Goal: Feedback & Contribution: Submit feedback/report problem

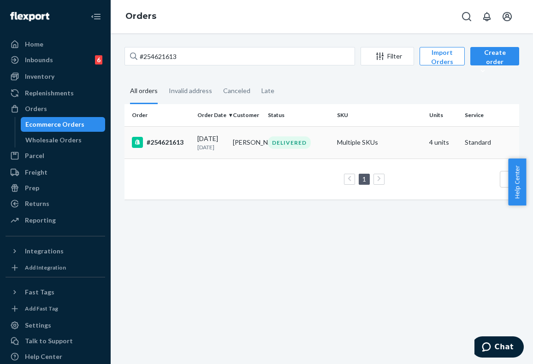
type input "#254621613"
click at [380, 145] on td "Multiple SKUs" at bounding box center [379, 142] width 92 height 32
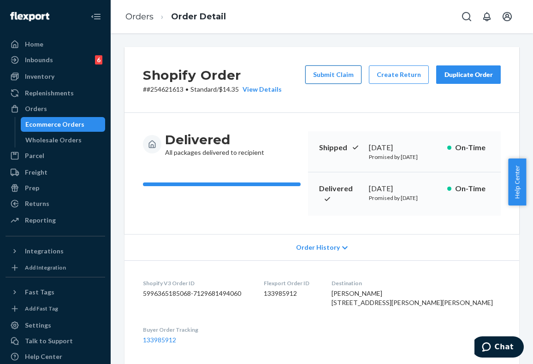
click at [345, 76] on button "Submit Claim" at bounding box center [333, 74] width 56 height 18
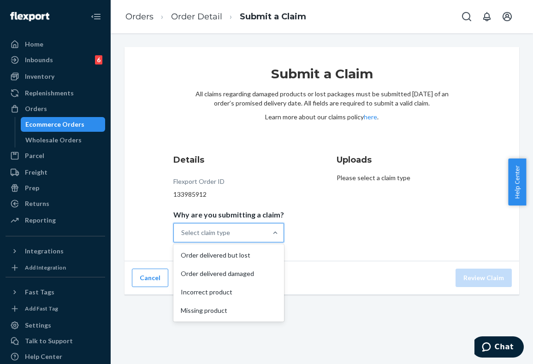
click at [257, 231] on div "Select claim type" at bounding box center [220, 233] width 93 height 18
click at [182, 231] on input "Why are you submitting a claim? option Order delivered but lost focused, 1 of 4…" at bounding box center [181, 232] width 1 height 9
click at [238, 275] on div "Order delivered damaged" at bounding box center [228, 274] width 107 height 18
click at [182, 237] on input "Why are you submitting a claim? option Order delivered damaged focused, 2 of 4.…" at bounding box center [181, 232] width 1 height 9
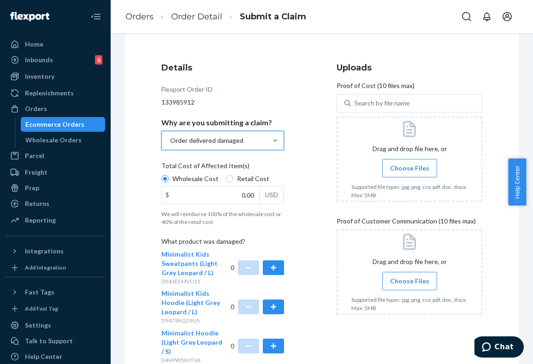
scroll to position [184, 0]
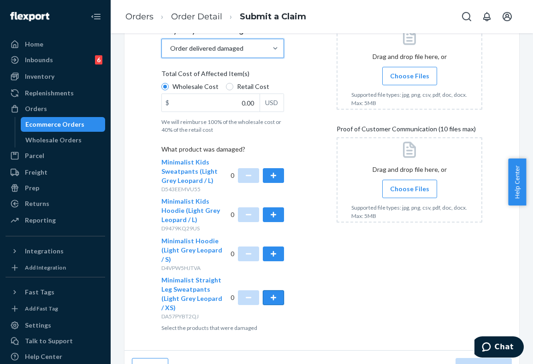
click at [272, 299] on button "button" at bounding box center [273, 297] width 21 height 15
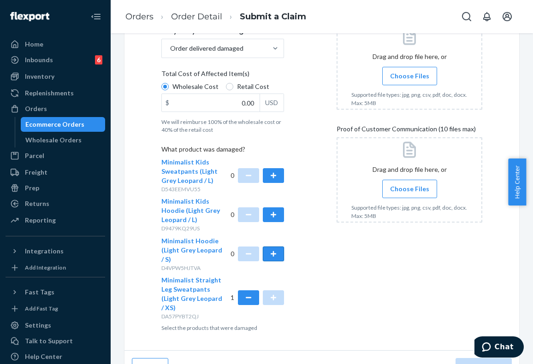
click at [278, 256] on button "button" at bounding box center [273, 254] width 21 height 15
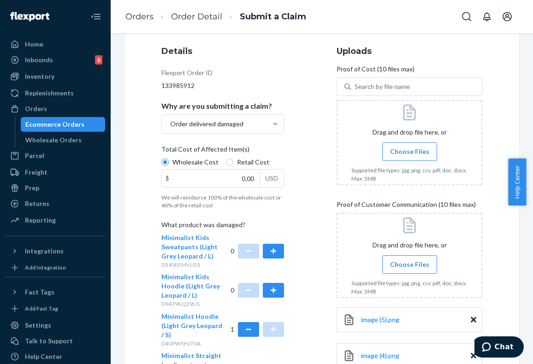
scroll to position [107, 0]
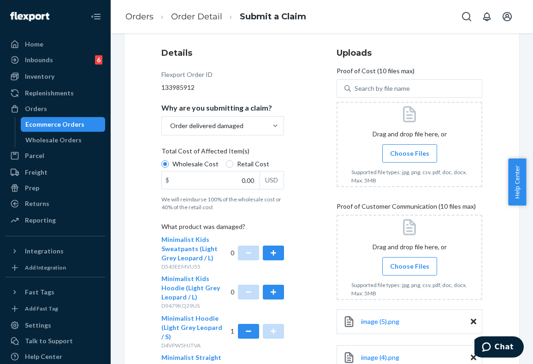
click at [409, 152] on span "Choose Files" at bounding box center [409, 153] width 39 height 9
click at [409, 152] on input "Choose Files" at bounding box center [409, 153] width 0 height 10
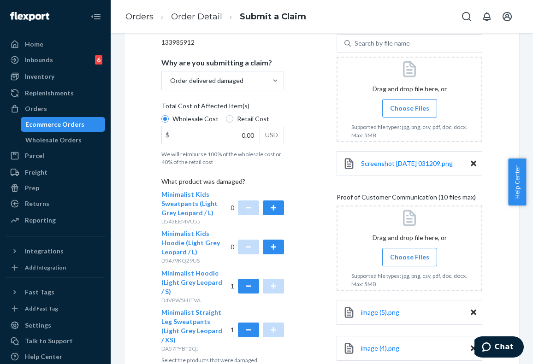
scroll to position [153, 0]
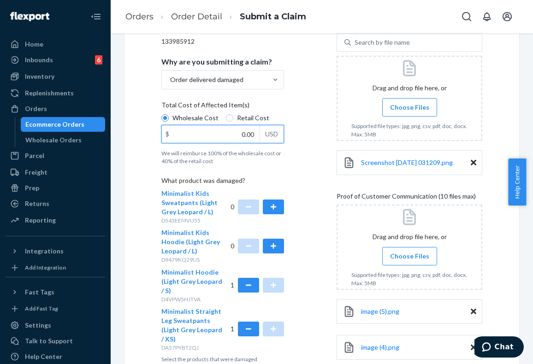
click at [245, 133] on input "0.00" at bounding box center [211, 134] width 98 height 18
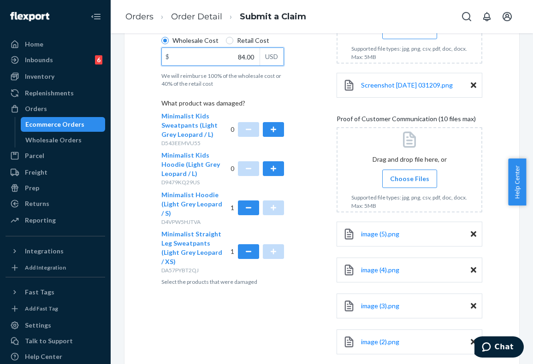
scroll to position [316, 0]
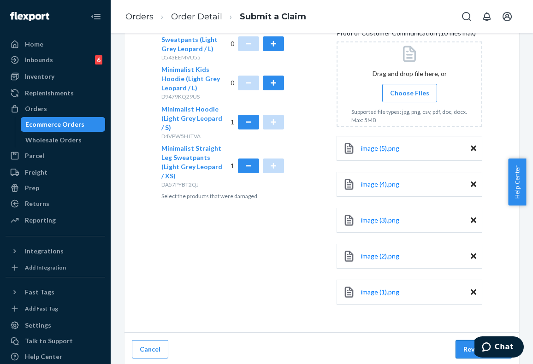
type input "84.00"
click at [458, 349] on button "Review Claim" at bounding box center [483, 349] width 56 height 18
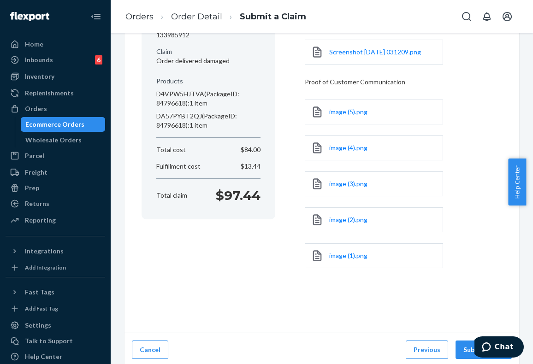
scroll to position [124, 0]
click at [469, 345] on button "Submit Claim" at bounding box center [483, 349] width 56 height 18
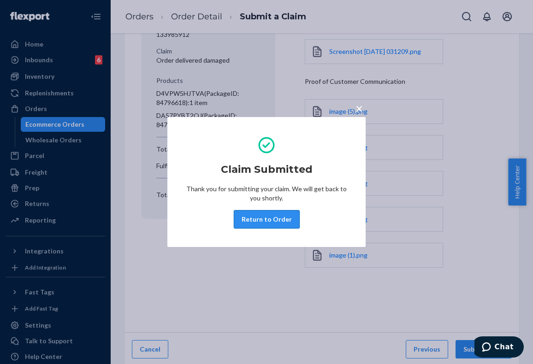
click at [273, 221] on button "Return to Order" at bounding box center [267, 219] width 66 height 18
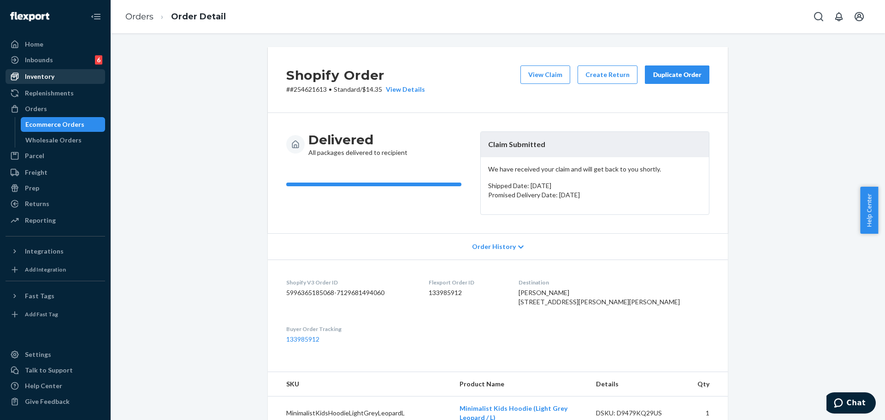
click at [47, 75] on div "Inventory" at bounding box center [40, 76] width 30 height 9
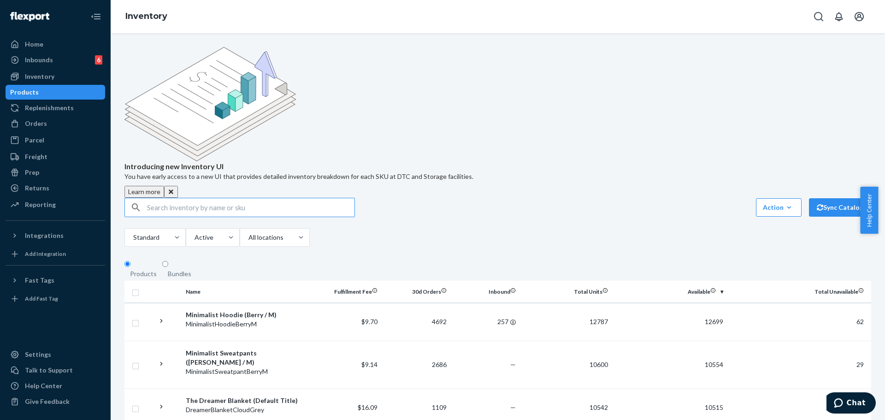
click at [238, 198] on input "text" at bounding box center [250, 207] width 207 height 18
paste input "Pastel Kids Sweatpants"
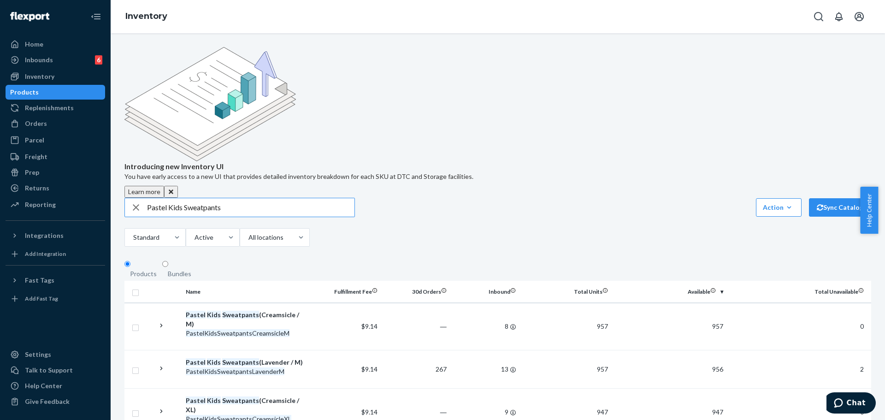
click at [262, 198] on input "Pastel Kids Sweatpants" at bounding box center [250, 207] width 207 height 18
click at [294, 198] on input "Pastel Kids Sweatpants" at bounding box center [250, 207] width 207 height 18
paste input "Mint / X"
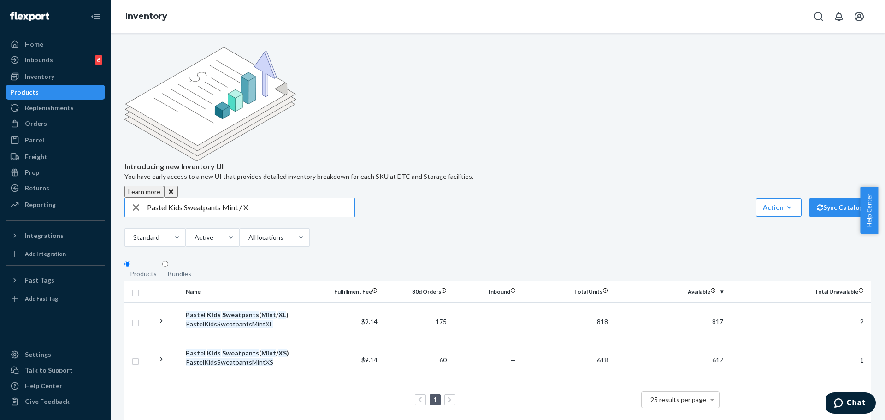
click at [276, 198] on input "Pastel Kids Sweatpants Mint / X" at bounding box center [250, 207] width 207 height 18
paste input "Hoodie Mint / XL"
type input "Pastel Kids Hoodie Mint / XL"
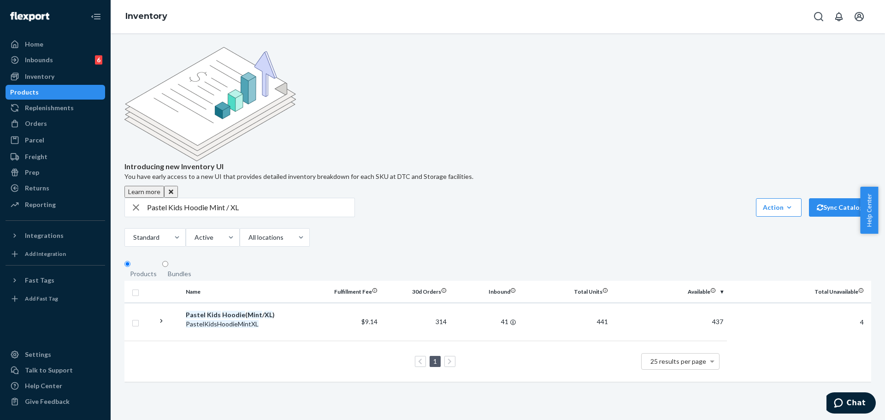
drag, startPoint x: 497, startPoint y: 155, endPoint x: 491, endPoint y: 150, distance: 8.9
click at [495, 198] on div "Pastel Kids Hoodie Mint / XL Action Create product Create bundle Bulk create pr…" at bounding box center [497, 223] width 747 height 51
click at [45, 127] on div "Orders" at bounding box center [36, 123] width 22 height 9
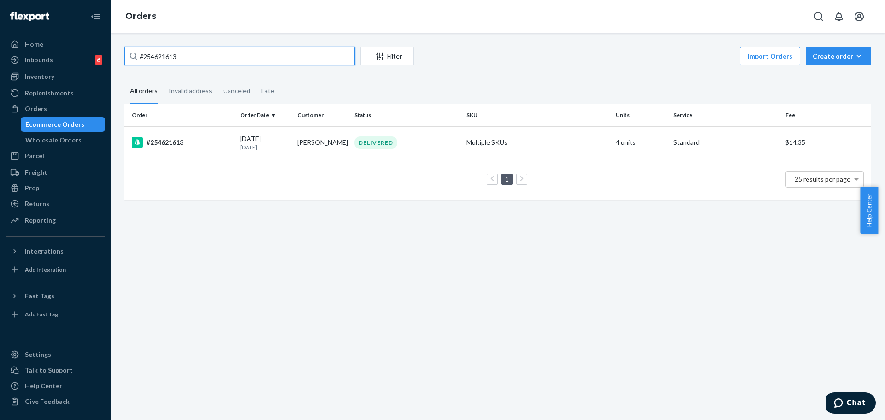
click at [288, 59] on input "#254621613" at bounding box center [239, 56] width 231 height 18
paste input "10380"
type input "#254610380"
click at [360, 138] on div "DELIVERED" at bounding box center [376, 142] width 43 height 12
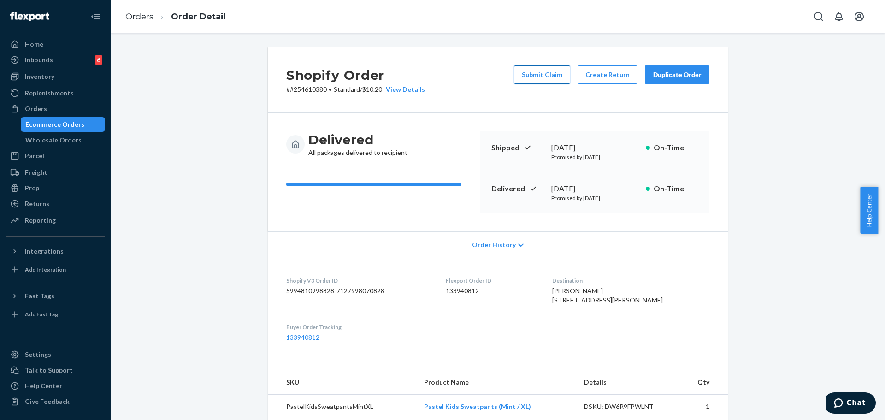
click at [532, 72] on button "Submit Claim" at bounding box center [542, 74] width 56 height 18
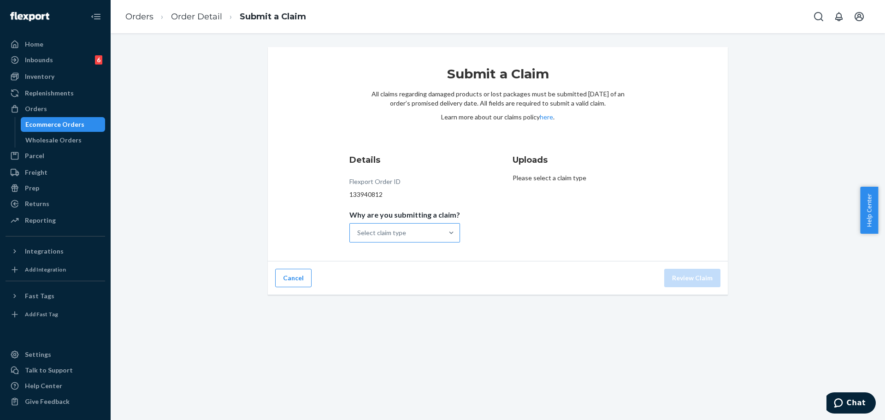
click at [404, 236] on div "Select claim type" at bounding box center [381, 232] width 49 height 9
click at [358, 236] on input "Why are you submitting a claim? Select claim type" at bounding box center [357, 232] width 1 height 9
click at [403, 296] on div "Incorrect product" at bounding box center [404, 292] width 107 height 18
click at [358, 237] on input "Why are you submitting a claim? option Incorrect product focused, 3 of 4. 4 res…" at bounding box center [357, 232] width 1 height 9
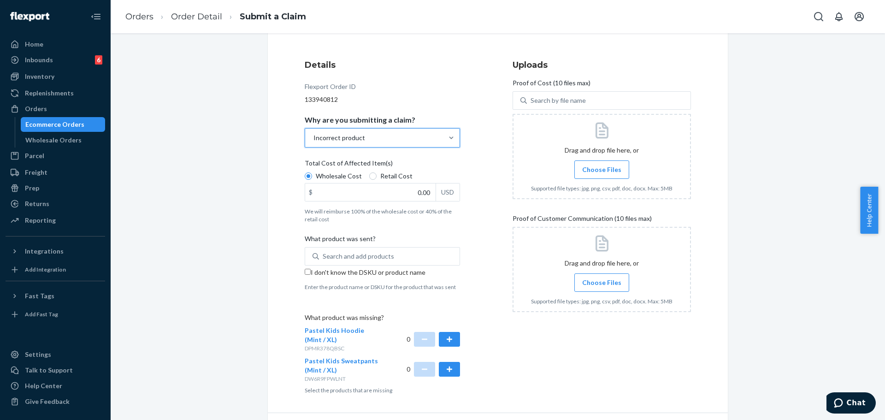
scroll to position [119, 0]
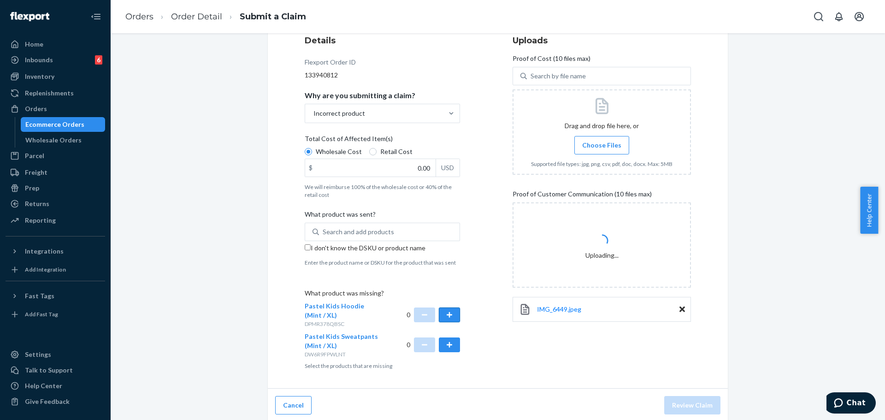
click at [446, 311] on button "button" at bounding box center [449, 314] width 21 height 15
click at [449, 346] on button "button" at bounding box center [449, 344] width 21 height 15
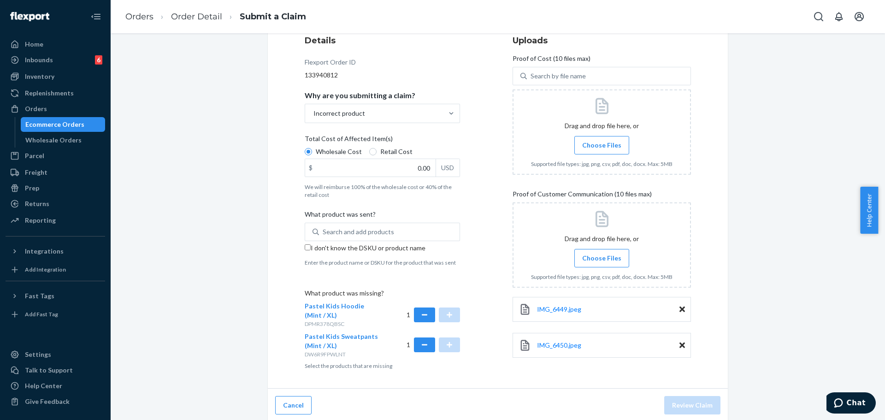
click at [486, 202] on div "Details Flexport Order ID 133940812 Why are you submitting a claim? Incorrect p…" at bounding box center [498, 202] width 386 height 335
click at [532, 133] on div at bounding box center [602, 131] width 178 height 85
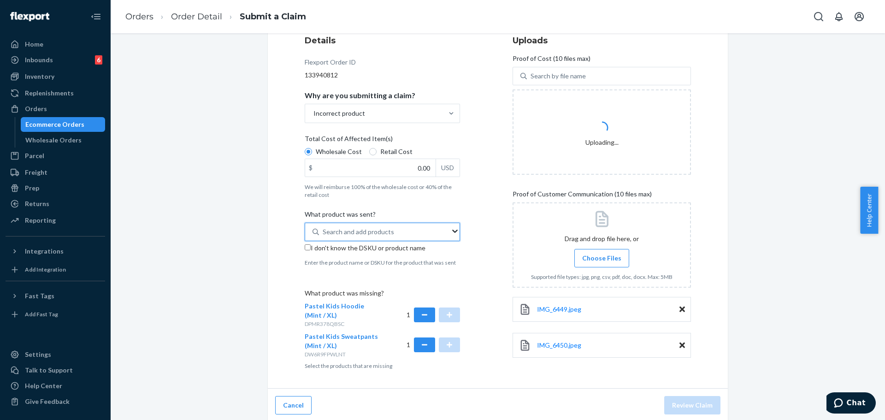
click at [352, 236] on div "Search and add products" at bounding box center [358, 231] width 71 height 9
click at [324, 236] on input "0 results available. Use Up and Down to choose options, press Enter to select t…" at bounding box center [323, 231] width 1 height 9
click at [351, 230] on div "Search and add products" at bounding box center [358, 231] width 71 height 9
click at [324, 230] on input "0 results available. Use Up and Down to choose options, press Enter to select t…" at bounding box center [323, 231] width 1 height 9
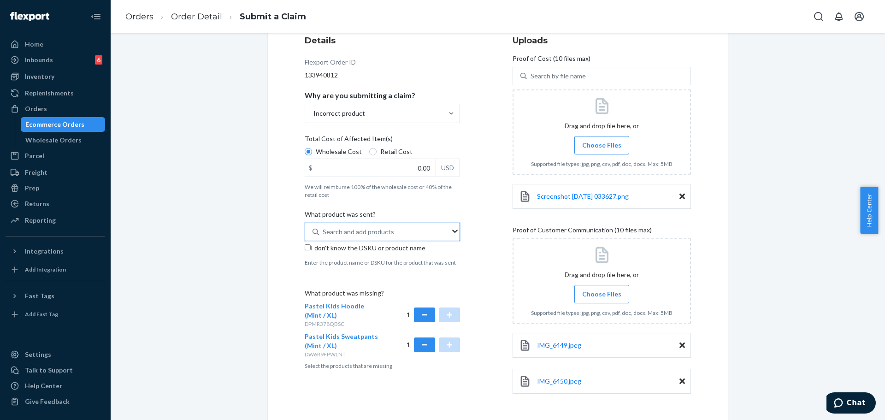
click at [398, 236] on div "Search and add products" at bounding box center [384, 232] width 131 height 17
click at [324, 236] on input "0 results available. Use Up and Down to choose options, press Enter to select t…" at bounding box center [323, 231] width 1 height 9
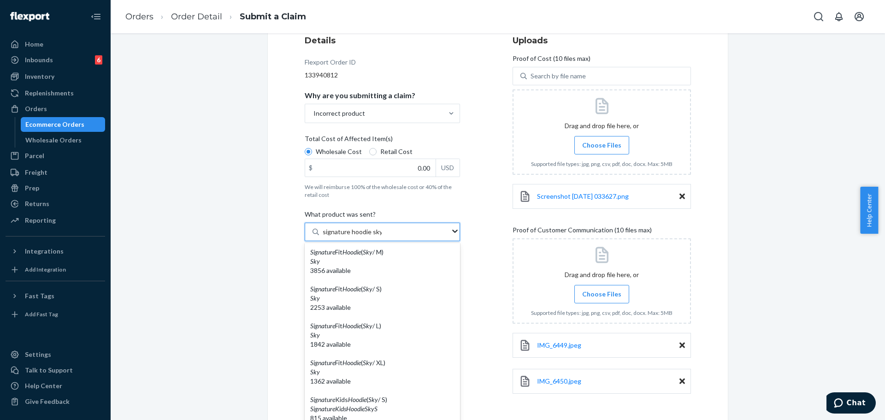
scroll to position [332, 0]
type input "signature hoodie sky"
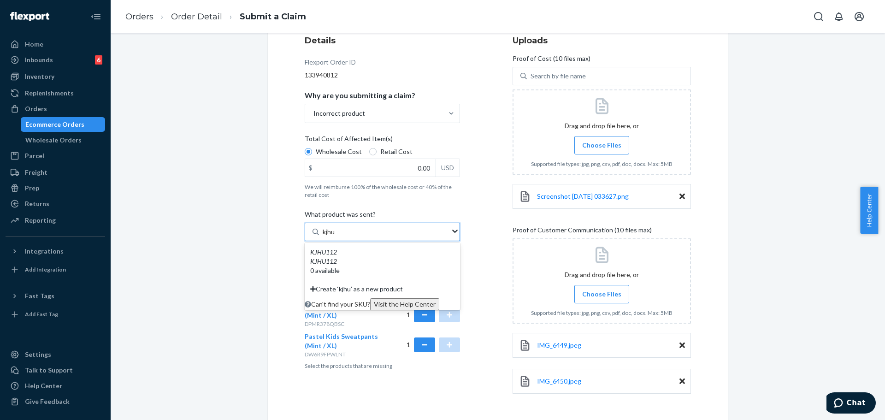
type input "kjhu"
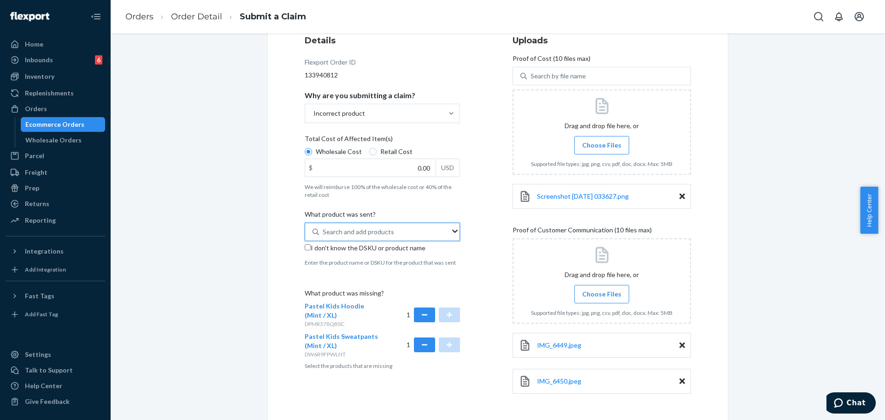
click at [364, 233] on div "Search and add products" at bounding box center [358, 231] width 71 height 9
click at [324, 233] on input "0 results available. Select is focused ,type to refine list, press Down to open…" at bounding box center [323, 231] width 1 height 9
type input "k"
click at [368, 234] on div "Search and add products" at bounding box center [358, 231] width 71 height 9
click at [324, 234] on input "0 results available. Use Up and Down to choose options, press Enter to select t…" at bounding box center [323, 231] width 1 height 9
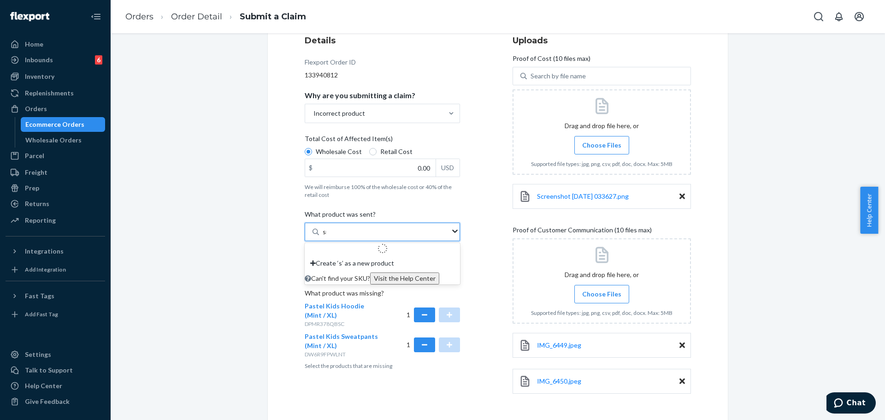
type input "s"
click at [420, 231] on div "Search and add products" at bounding box center [384, 232] width 131 height 17
click at [324, 231] on input "0 results available. Use Up and Down to choose options, press Enter to select t…" at bounding box center [323, 231] width 1 height 9
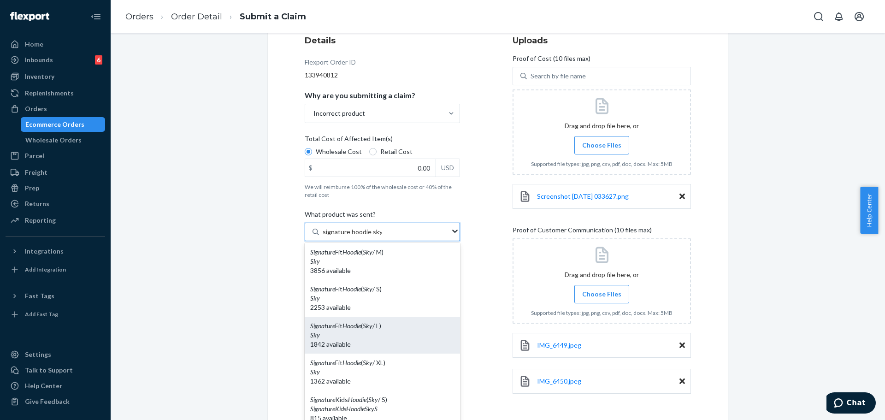
scroll to position [0, 0]
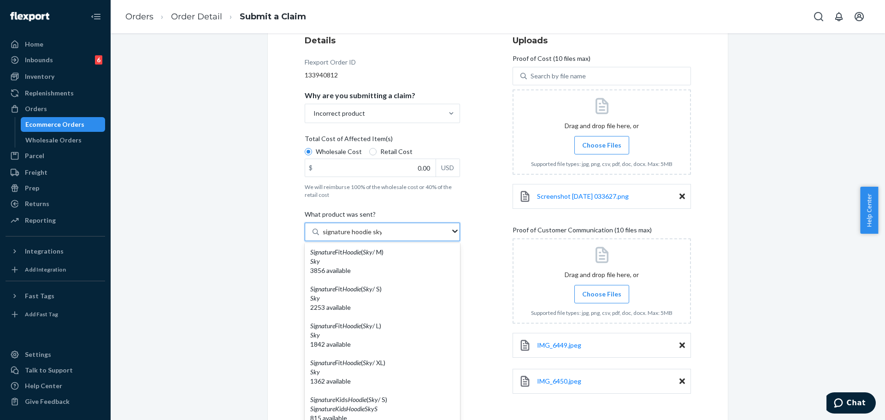
type input "signature hoodie sky"
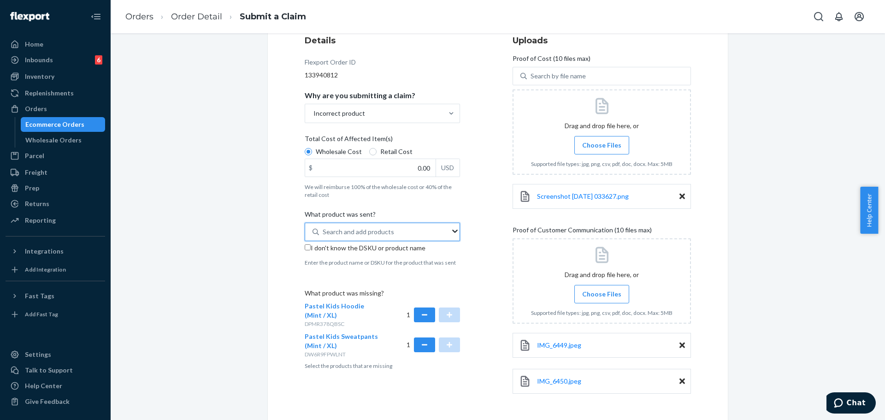
click at [307, 247] on input "I don't know the DSKU or product name" at bounding box center [308, 247] width 6 height 6
checkbox input "true"
click at [490, 266] on div "Details Flexport Order ID 133940812 Why are you submitting a claim? Incorrect p…" at bounding box center [498, 219] width 386 height 368
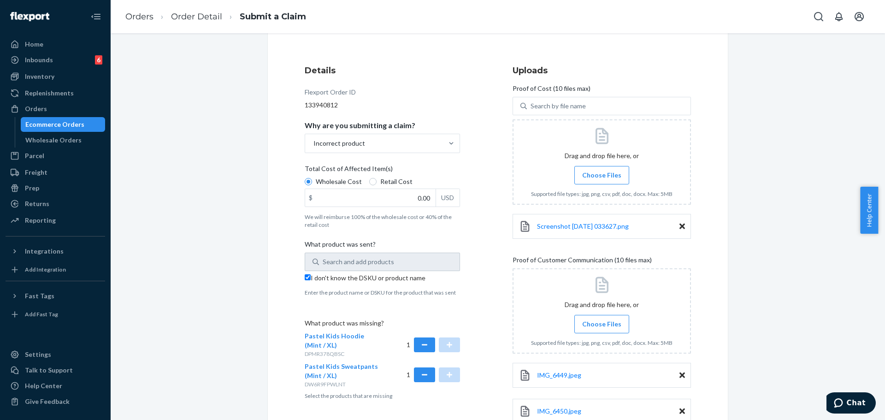
scroll to position [92, 0]
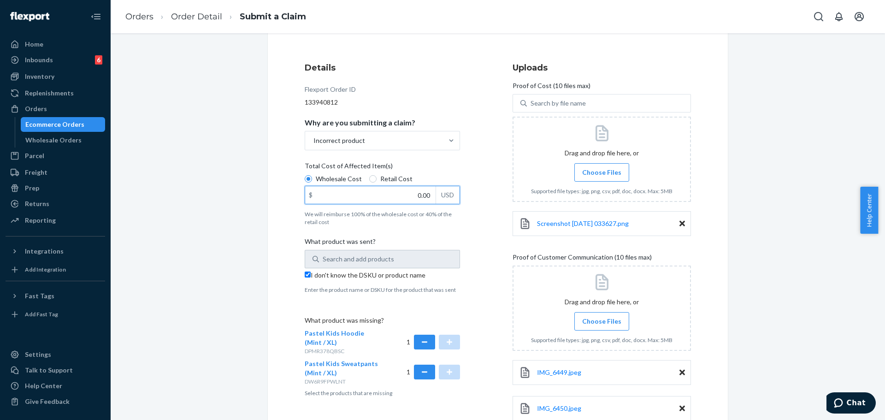
click at [390, 195] on input "0.00" at bounding box center [370, 195] width 130 height 18
click at [363, 192] on input "0.00" at bounding box center [370, 195] width 130 height 18
type input "690.00"
click at [419, 196] on input "690.00" at bounding box center [370, 195] width 130 height 18
click at [420, 191] on input "690.00" at bounding box center [370, 195] width 130 height 18
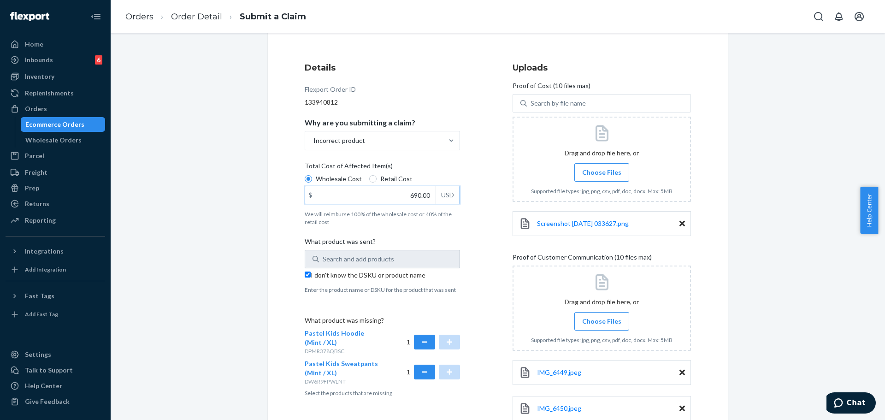
click at [415, 195] on input "690.00" at bounding box center [370, 195] width 130 height 18
click at [417, 196] on input "690.00" at bounding box center [370, 195] width 130 height 18
type input "69.00"
click at [468, 228] on div "Details Flexport Order ID 133940812 Why are you submitting a claim? Incorrect p…" at bounding box center [394, 245] width 178 height 379
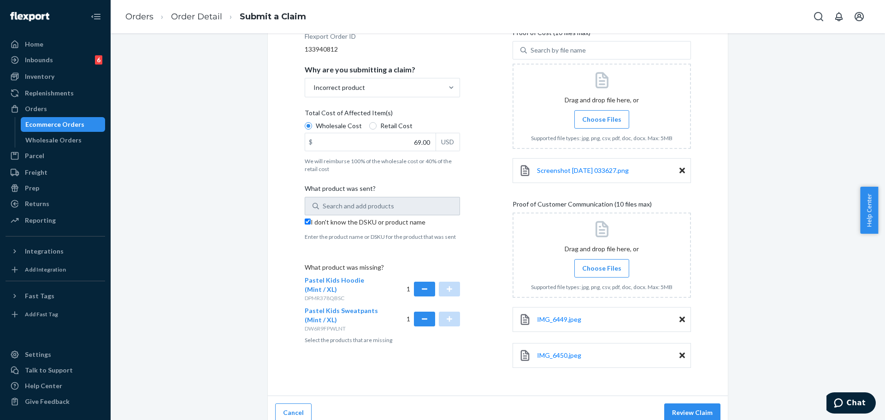
scroll to position [155, 0]
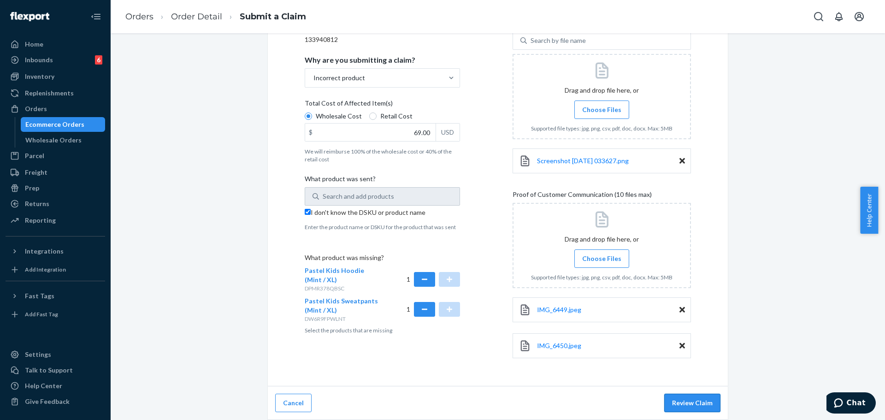
click at [532, 364] on button "Review Claim" at bounding box center [692, 403] width 56 height 18
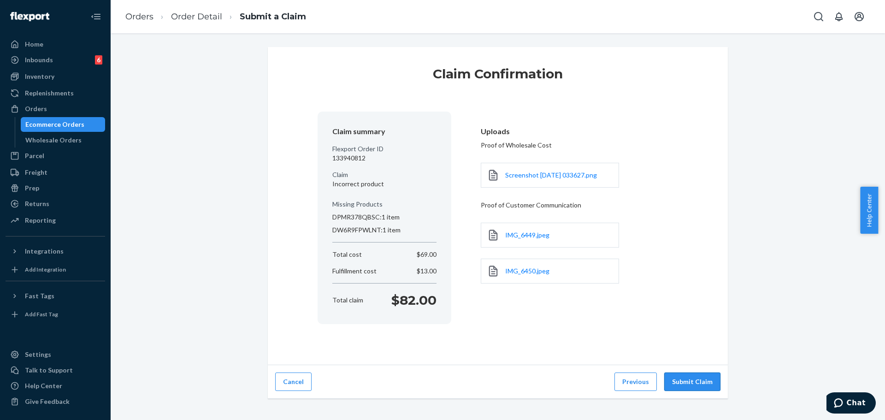
click at [532, 364] on button "Submit Claim" at bounding box center [692, 381] width 56 height 18
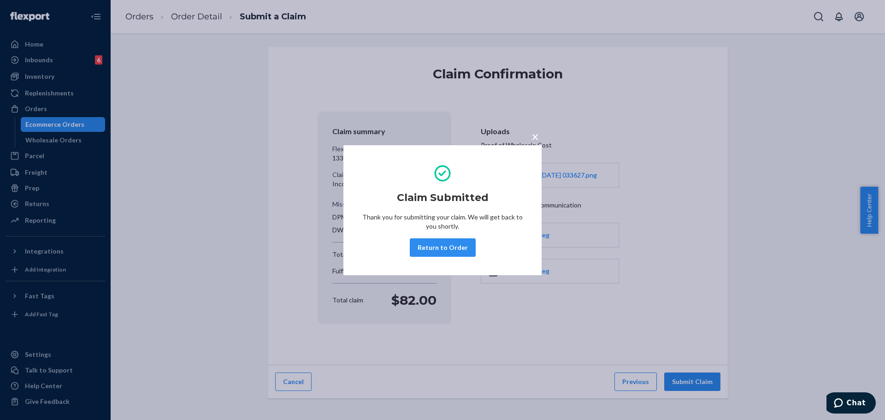
drag, startPoint x: 461, startPoint y: 253, endPoint x: 311, endPoint y: 137, distance: 188.9
click at [460, 252] on button "Return to Order" at bounding box center [443, 247] width 66 height 18
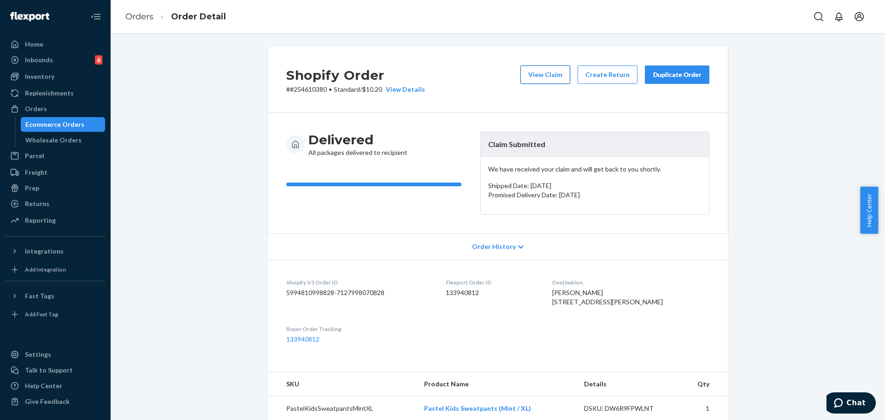
click at [528, 76] on button "View Claim" at bounding box center [545, 74] width 50 height 18
